Goal: Navigation & Orientation: Find specific page/section

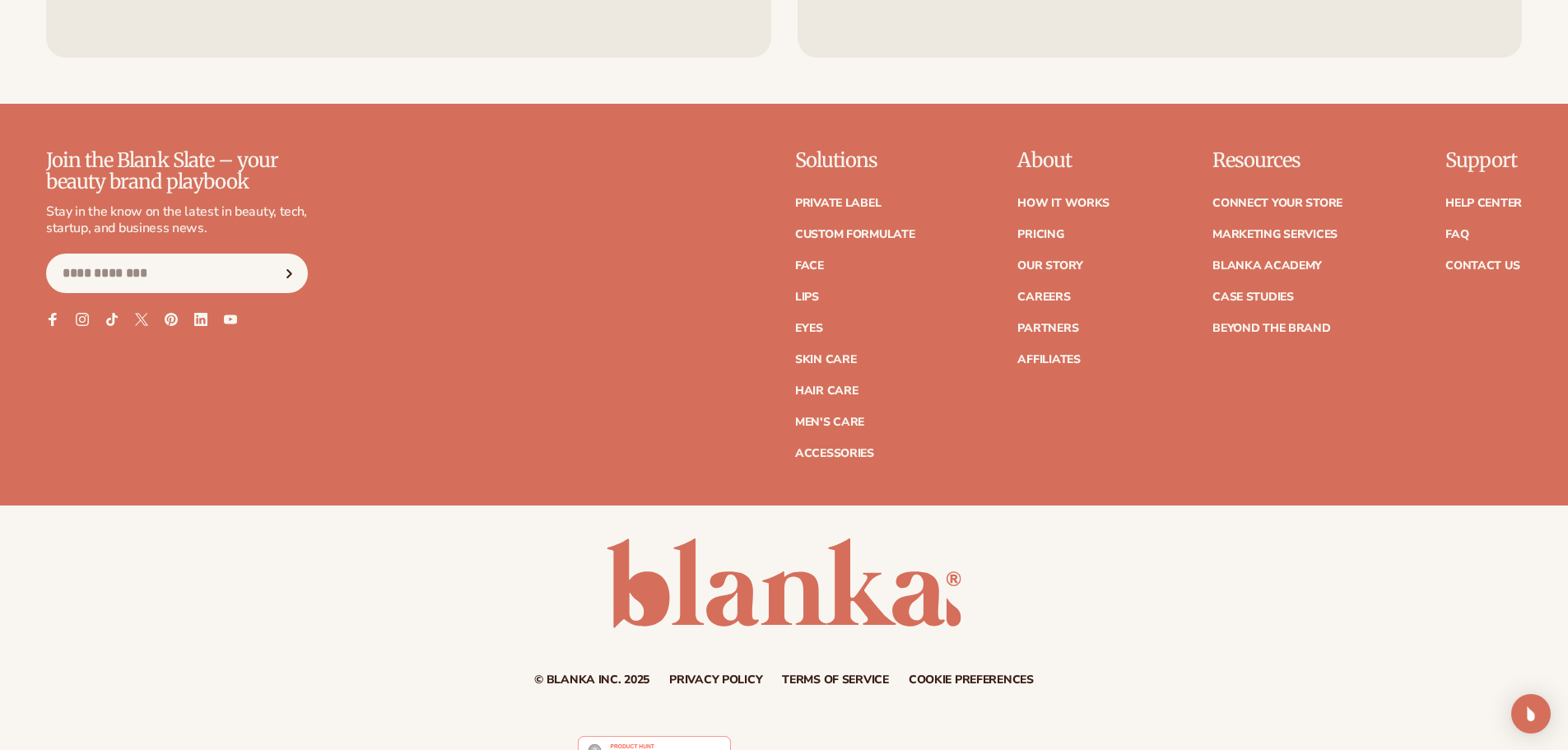
scroll to position [7528, 0]
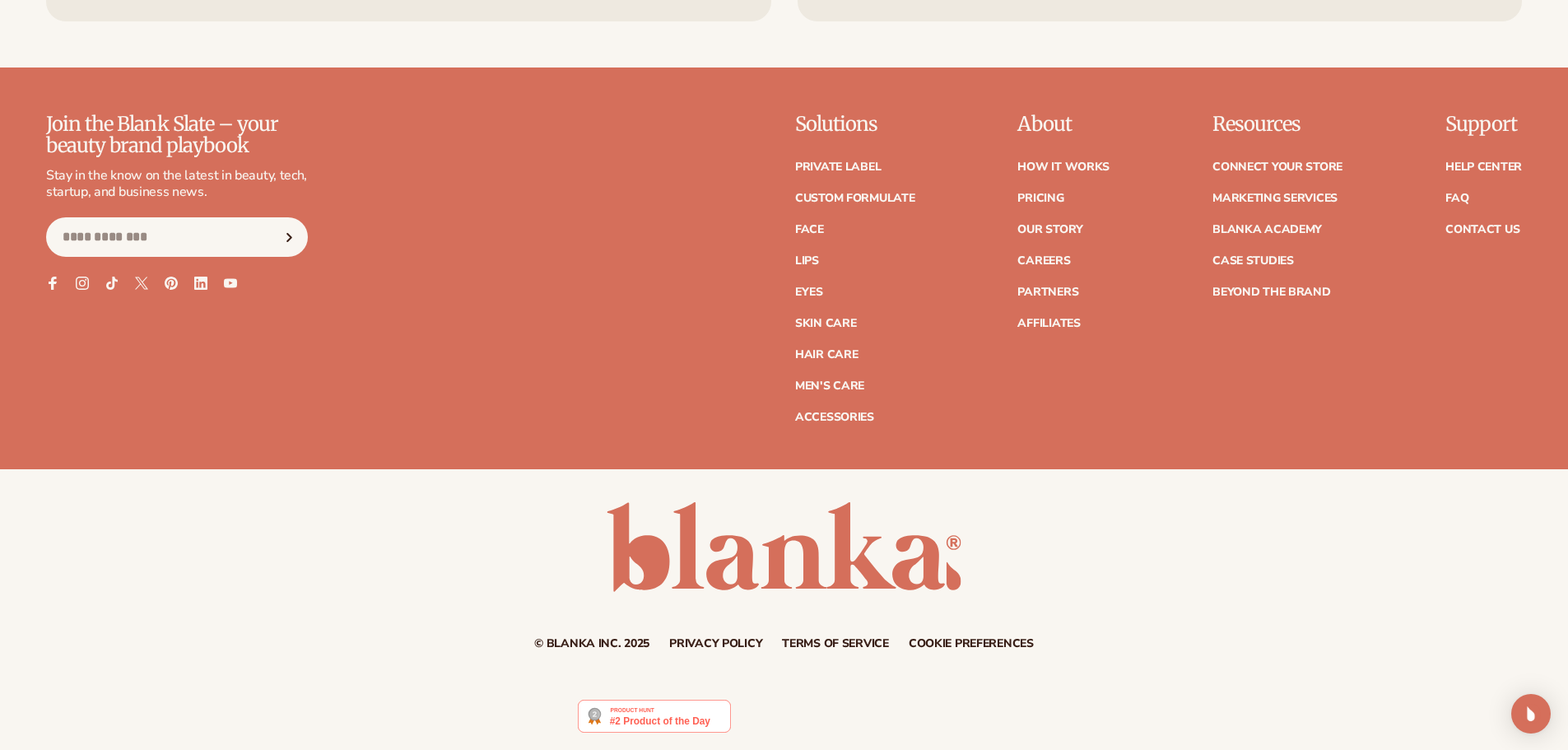
click at [78, 281] on icon at bounding box center [82, 283] width 13 height 13
click at [1055, 227] on link "Our Story" at bounding box center [1049, 229] width 65 height 11
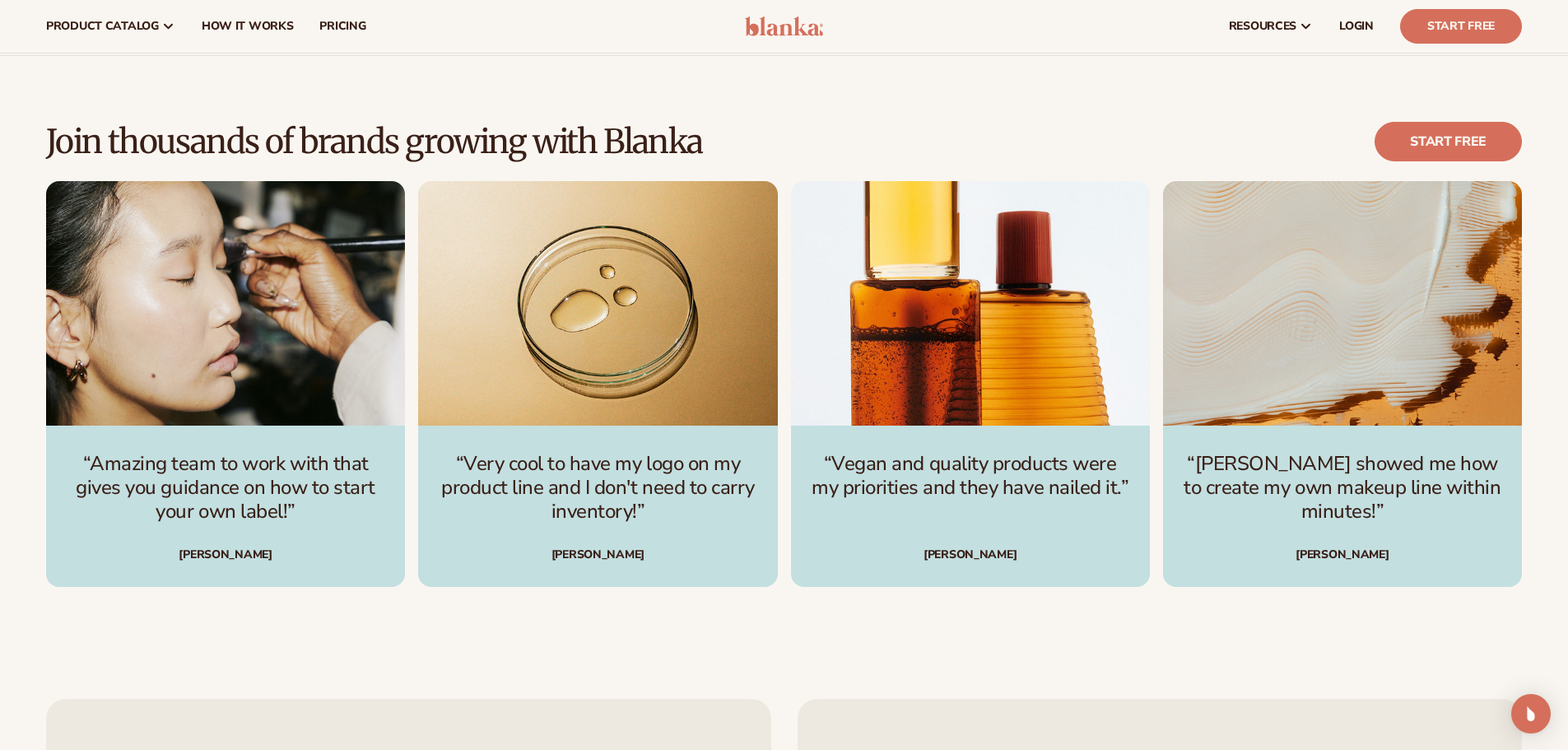
scroll to position [4281, 0]
